Goal: Task Accomplishment & Management: Manage account settings

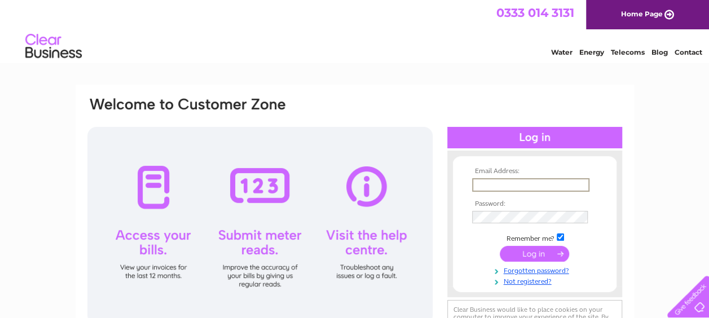
click at [490, 186] on input "text" at bounding box center [530, 185] width 117 height 14
type input "grace@stowhub.co.uk"
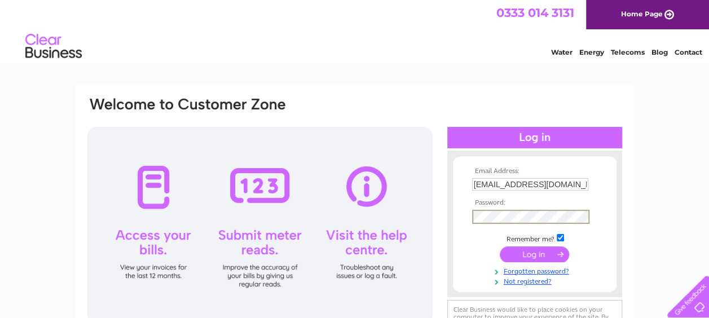
click at [543, 256] on input "submit" at bounding box center [534, 255] width 69 height 16
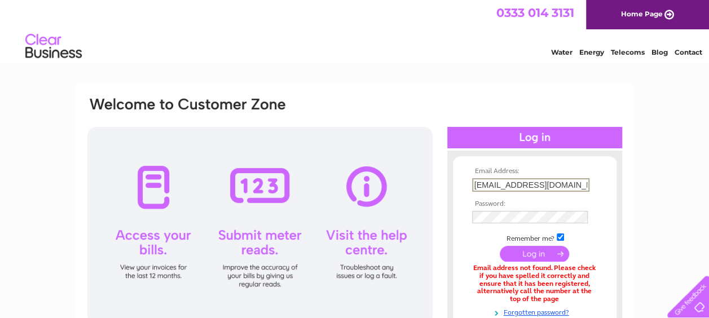
drag, startPoint x: 565, startPoint y: 182, endPoint x: 419, endPoint y: 182, distance: 146.1
click at [419, 182] on div "Email Address: [EMAIL_ADDRESS][DOMAIN_NAME] Password:" at bounding box center [354, 245] width 537 height 298
type input "gracemurraystow@gmail.com"
click at [522, 257] on input "submit" at bounding box center [534, 255] width 69 height 16
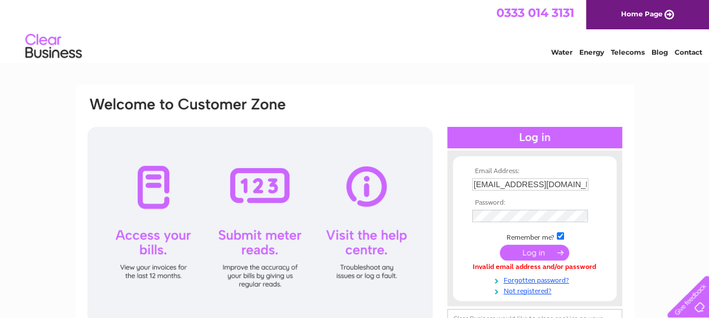
click at [536, 250] on input "submit" at bounding box center [534, 253] width 69 height 16
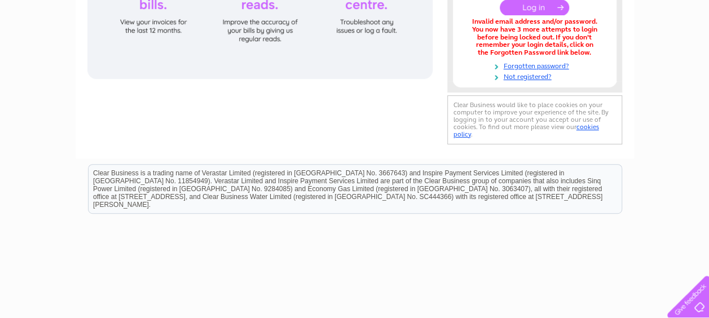
scroll to position [283, 0]
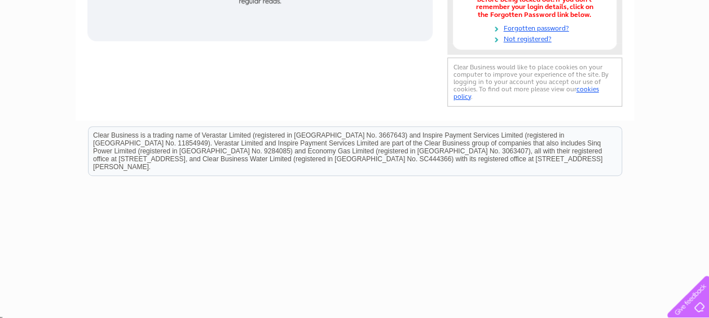
drag, startPoint x: 717, startPoint y: 359, endPoint x: 380, endPoint y: 191, distance: 376.4
click at [380, 191] on html "Clear Business is a trading name of Verastar Limited (registered in [GEOGRAPHIC…" at bounding box center [354, 156] width 709 height 72
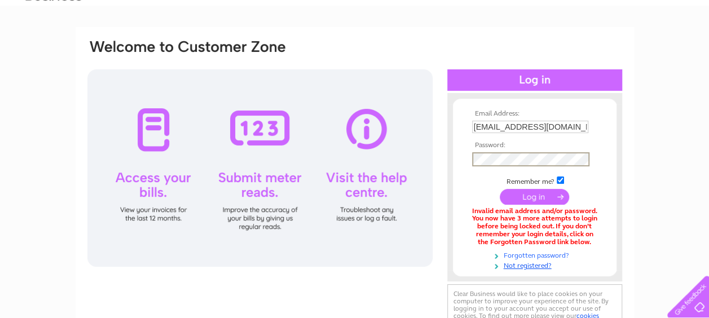
click at [532, 253] on link "Forgotten password?" at bounding box center [536, 254] width 128 height 11
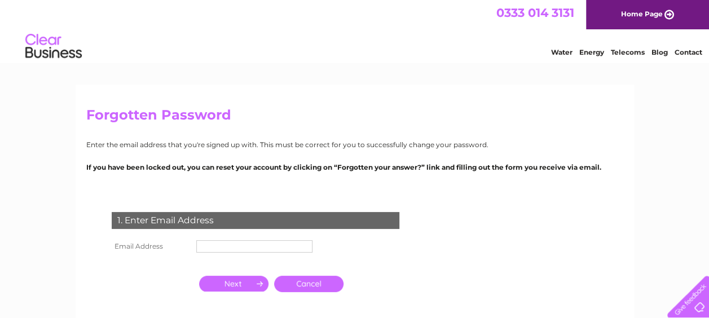
click at [219, 239] on td at bounding box center [254, 247] width 122 height 18
click at [217, 243] on input "text" at bounding box center [254, 246] width 116 height 12
type input "[EMAIL_ADDRESS][DOMAIN_NAME]"
click at [227, 277] on td at bounding box center [233, 284] width 75 height 22
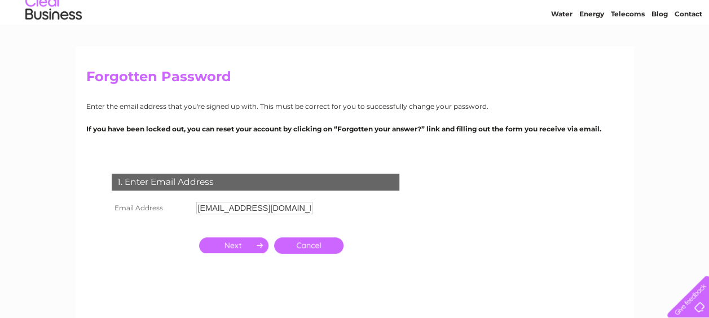
scroll to position [56, 0]
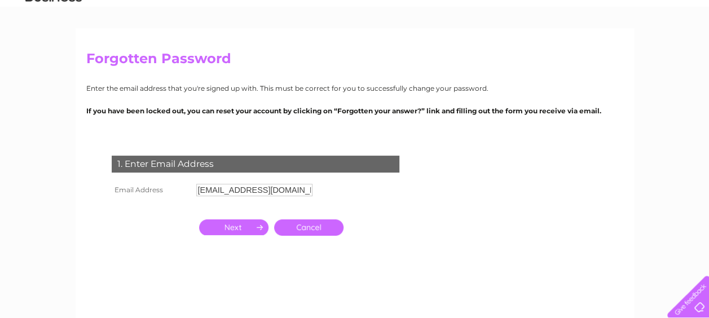
click at [235, 230] on input "button" at bounding box center [233, 227] width 69 height 16
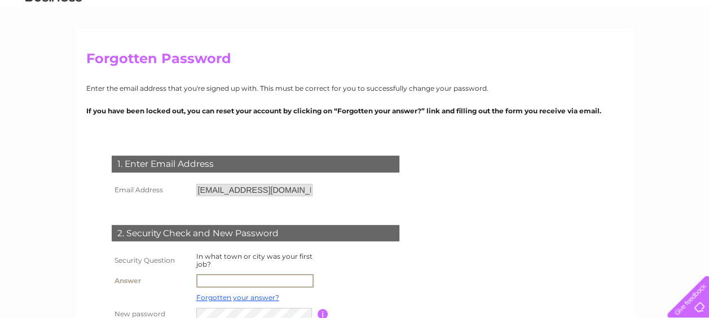
click at [216, 283] on input "text" at bounding box center [254, 281] width 117 height 14
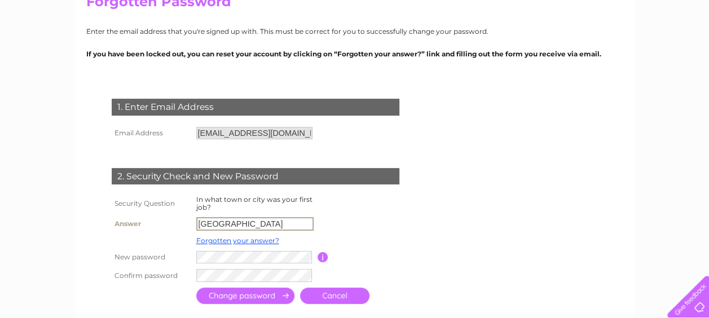
scroll to position [226, 0]
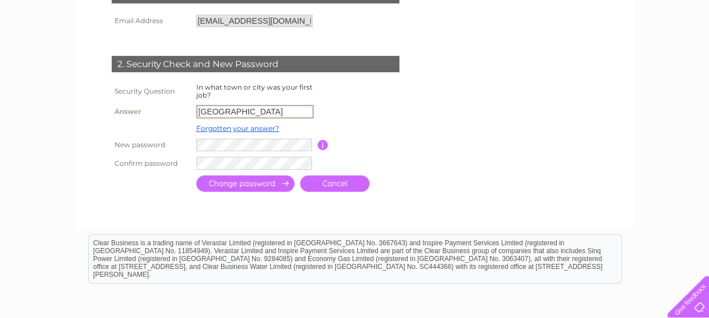
type input "[GEOGRAPHIC_DATA]"
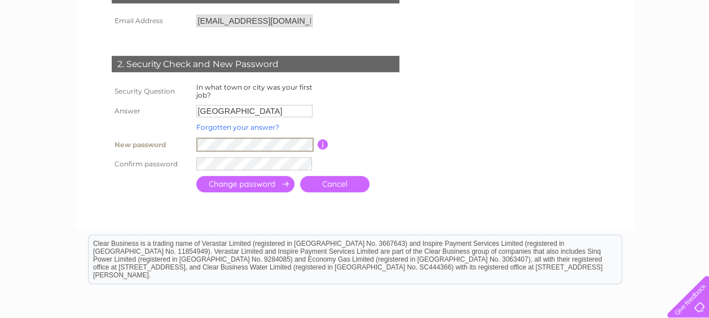
click at [218, 127] on link "Forgotten your answer?" at bounding box center [237, 127] width 83 height 8
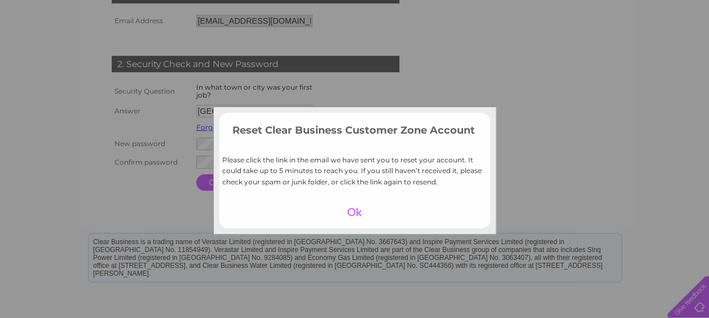
click at [350, 204] on div at bounding box center [354, 212] width 69 height 16
